Goal: Ask a question

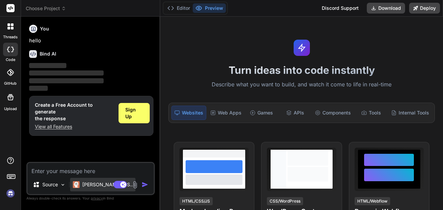
type textarea "x"
click at [63, 171] on textarea at bounding box center [90, 169] width 126 height 12
type textarea "Modify entire logic on the bases of suggestion for the last 30 days patient whi…"
type textarea "x"
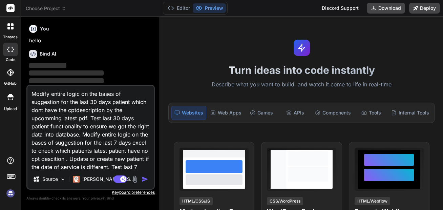
scroll to position [58, 0]
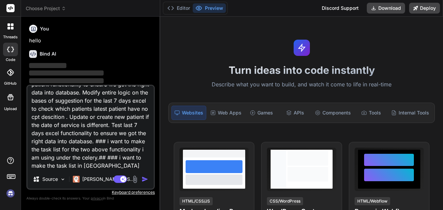
type textarea "Modify entire logic on the bases of suggestion for the last 30 days patient whi…"
click at [147, 179] on img "button" at bounding box center [144, 179] width 7 height 7
click at [46, 53] on h6 "Bind AI" at bounding box center [48, 53] width 17 height 7
